Goal: Transaction & Acquisition: Purchase product/service

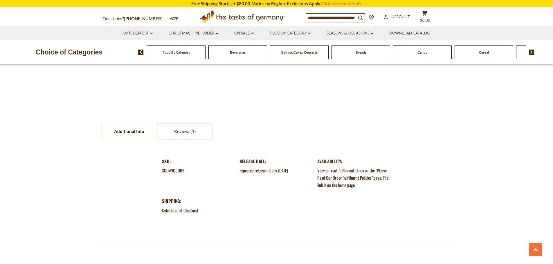
scroll to position [783, 0]
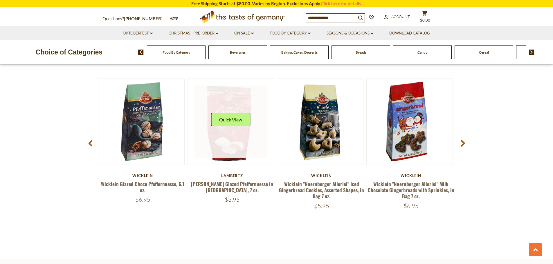
click at [213, 124] on div "Quick View" at bounding box center [230, 121] width 39 height 17
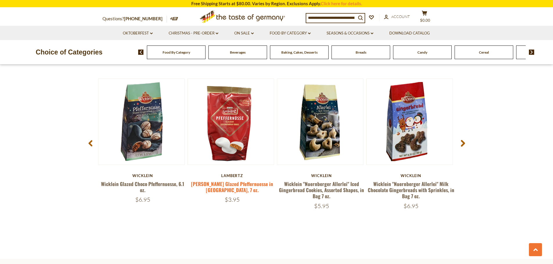
click at [235, 181] on link "[PERSON_NAME] Glazed Pfeffernuesse in [GEOGRAPHIC_DATA], 7 oz." at bounding box center [232, 186] width 82 height 13
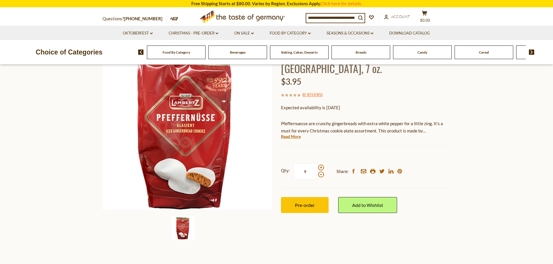
scroll to position [58, 0]
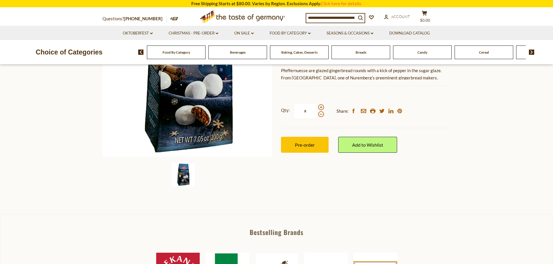
scroll to position [116, 0]
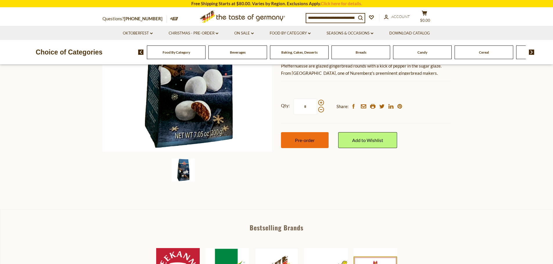
click at [312, 145] on button "Pre-order" at bounding box center [305, 140] width 48 height 16
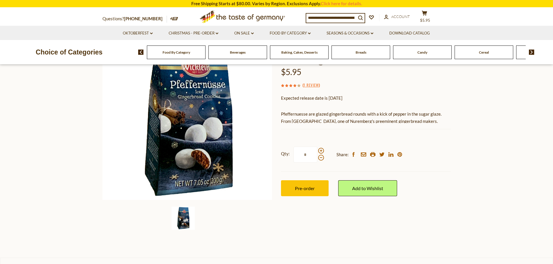
scroll to position [87, 0]
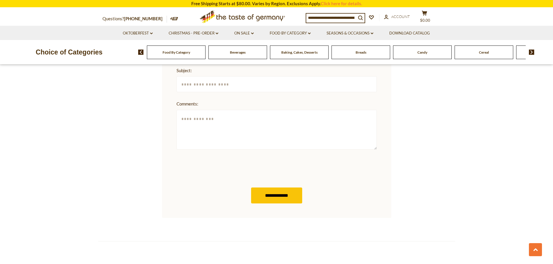
scroll to position [694, 0]
